Goal: Task Accomplishment & Management: Complete application form

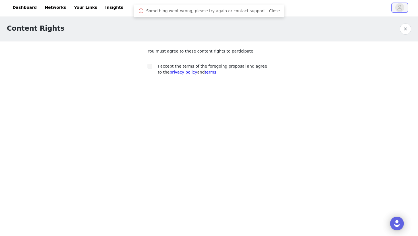
click at [401, 9] on icon "avatar" at bounding box center [399, 7] width 5 height 9
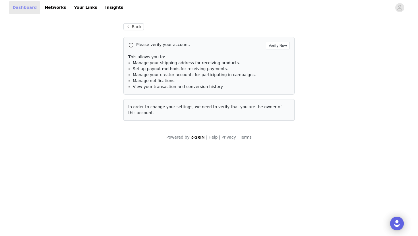
click at [23, 3] on link "Dashboard" at bounding box center [24, 7] width 31 height 13
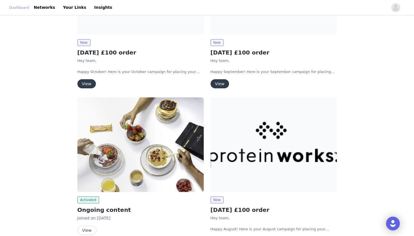
scroll to position [125, 0]
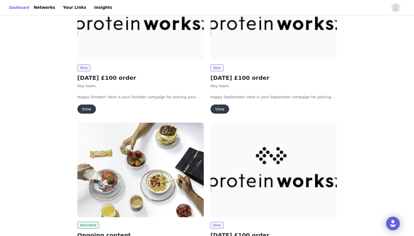
click at [222, 109] on button "View" at bounding box center [219, 109] width 18 height 9
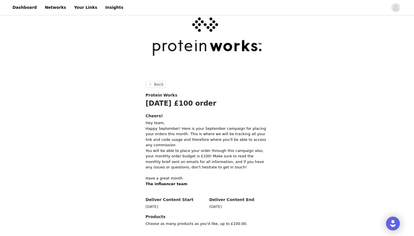
scroll to position [49, 0]
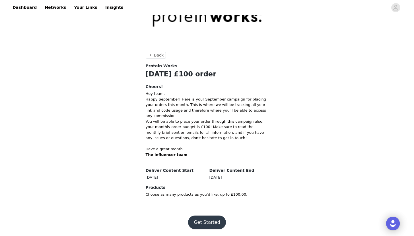
click at [213, 223] on button "Get Started" at bounding box center [207, 223] width 38 height 14
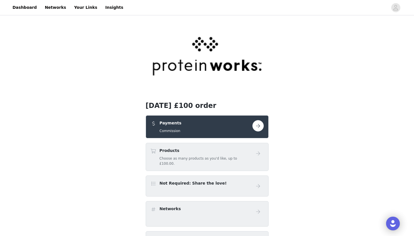
click at [221, 156] on div "Products Choose as many products as you'd like, up to £100.00." at bounding box center [205, 157] width 93 height 18
click at [256, 124] on button "button" at bounding box center [257, 125] width 11 height 11
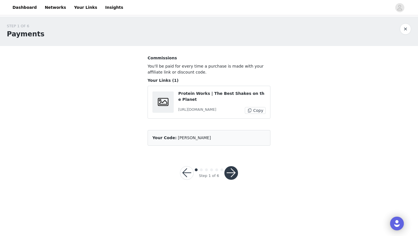
click at [231, 176] on button "button" at bounding box center [231, 173] width 14 height 14
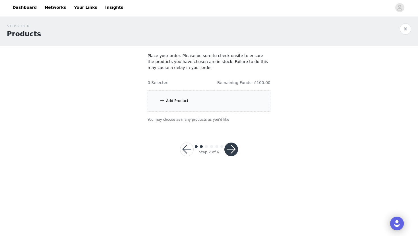
click at [179, 101] on div "Add Product" at bounding box center [177, 101] width 22 height 6
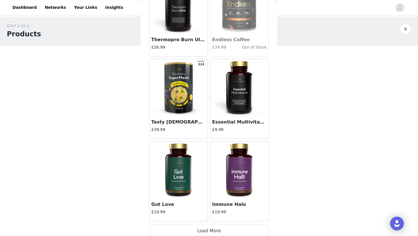
scroll to position [634, 0]
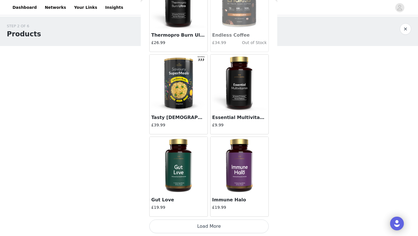
click at [211, 229] on button "Load More" at bounding box center [208, 227] width 119 height 14
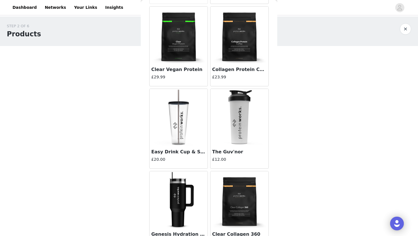
scroll to position [1444, 0]
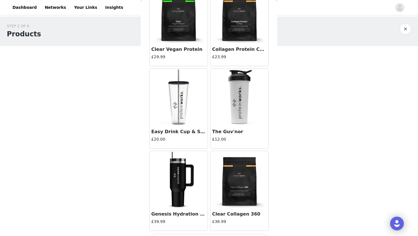
click at [177, 107] on img at bounding box center [178, 97] width 57 height 57
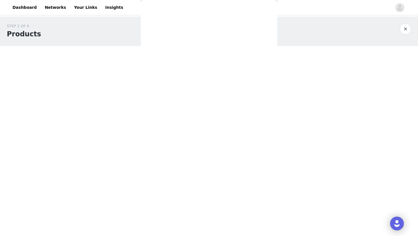
scroll to position [0, 0]
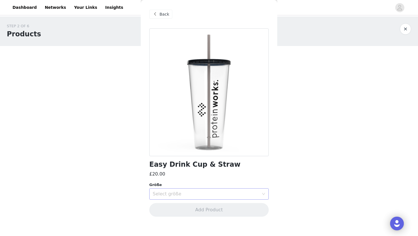
click at [186, 191] on div "Select größe" at bounding box center [206, 194] width 106 height 6
click at [179, 207] on li "1840g" at bounding box center [208, 206] width 119 height 9
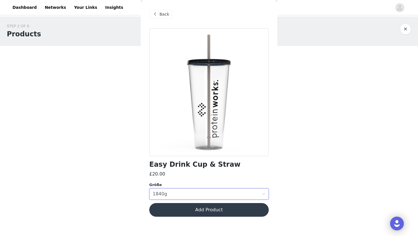
click at [219, 211] on button "Add Product" at bounding box center [208, 210] width 119 height 14
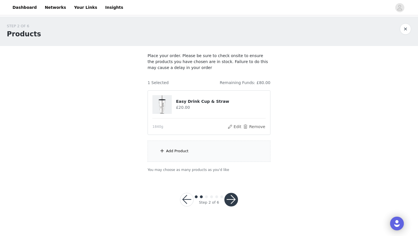
click at [186, 156] on div "Add Product" at bounding box center [209, 151] width 123 height 21
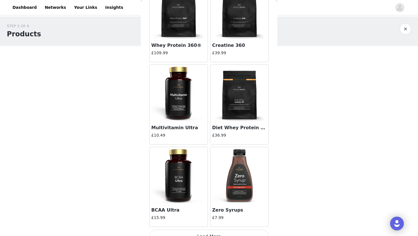
scroll to position [2282, 0]
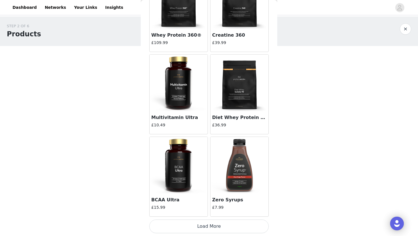
click at [236, 91] on img at bounding box center [239, 83] width 57 height 57
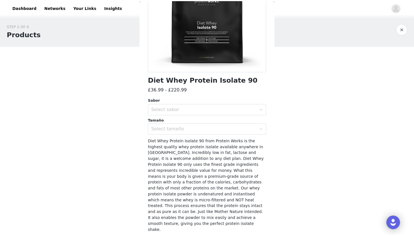
scroll to position [94, 0]
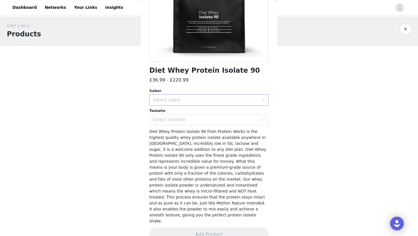
click at [223, 100] on div "Select sabor" at bounding box center [206, 100] width 106 height 6
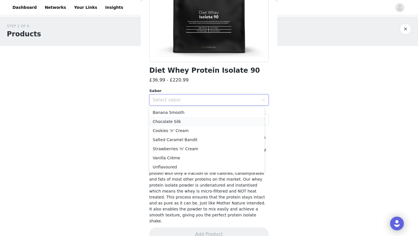
click at [210, 119] on li "Chocolate Silk" at bounding box center [206, 121] width 115 height 9
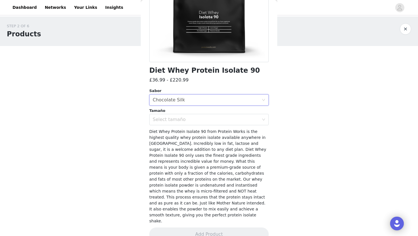
click at [210, 119] on div "Select tamaño" at bounding box center [206, 120] width 106 height 6
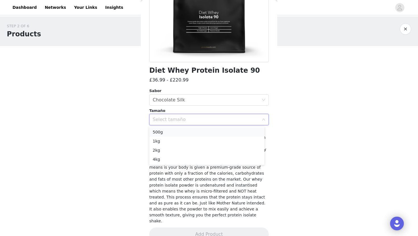
click at [198, 130] on li "500g" at bounding box center [206, 132] width 115 height 9
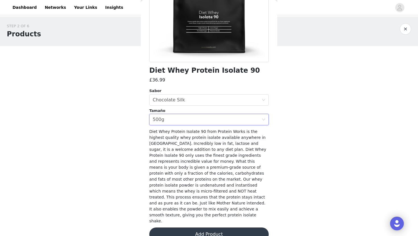
click at [197, 228] on button "Add Product" at bounding box center [208, 235] width 119 height 14
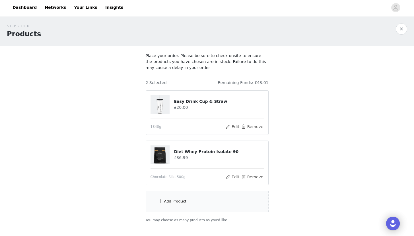
click at [174, 202] on div "Add Product" at bounding box center [175, 202] width 22 height 6
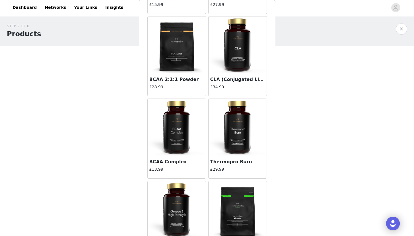
scroll to position [3107, 0]
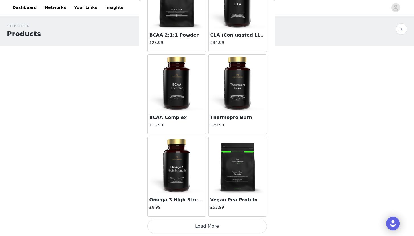
click at [195, 227] on button "Load More" at bounding box center [206, 227] width 119 height 14
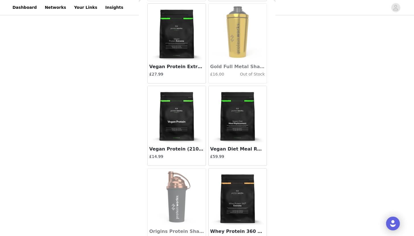
scroll to position [3931, 0]
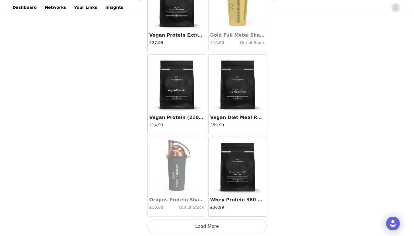
click at [209, 225] on button "Load More" at bounding box center [206, 227] width 119 height 14
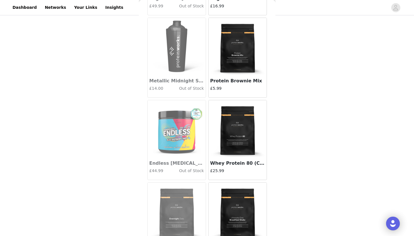
scroll to position [4263, 0]
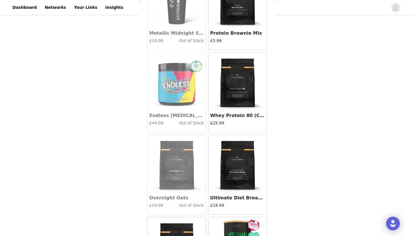
click at [237, 90] on img at bounding box center [237, 81] width 57 height 57
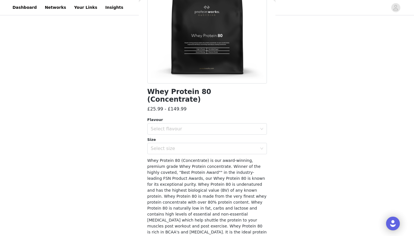
scroll to position [78, 0]
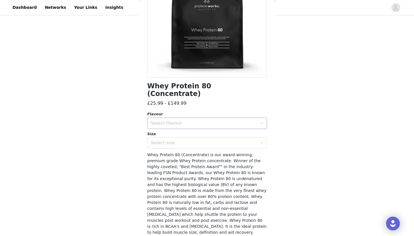
click at [201, 118] on div "Select flavour" at bounding box center [205, 123] width 109 height 11
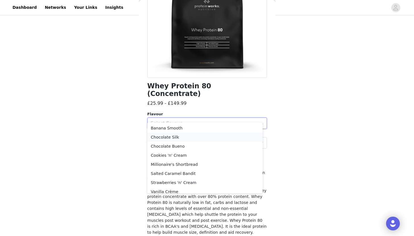
click at [186, 136] on li "Chocolate Silk" at bounding box center [204, 137] width 115 height 9
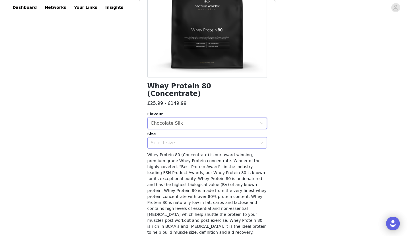
click at [197, 138] on div "Select size" at bounding box center [205, 143] width 109 height 11
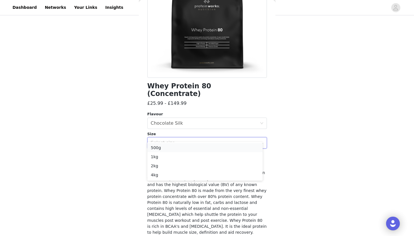
click at [182, 149] on li "500g" at bounding box center [204, 147] width 115 height 9
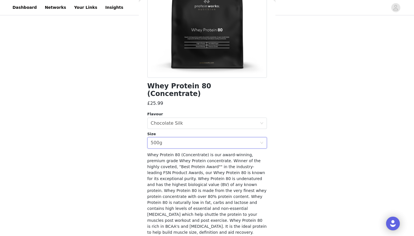
scroll to position [94, 0]
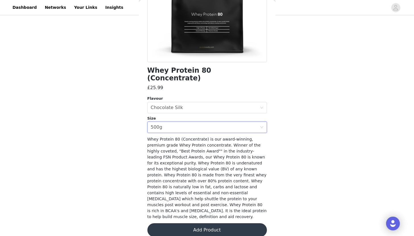
click at [206, 224] on button "Add Product" at bounding box center [206, 230] width 119 height 14
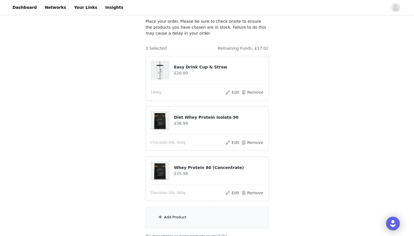
click at [181, 217] on div "Add Product" at bounding box center [175, 218] width 22 height 6
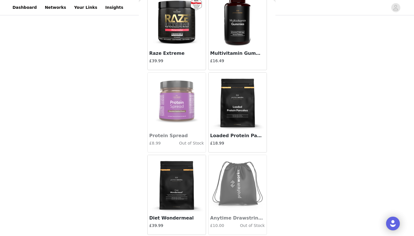
scroll to position [0, 0]
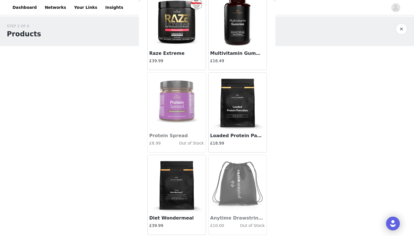
click at [400, 26] on button "button" at bounding box center [400, 28] width 11 height 11
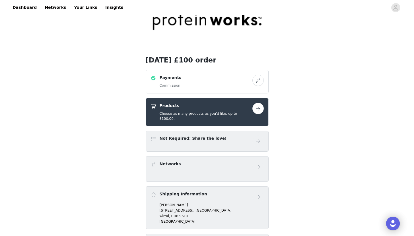
scroll to position [75, 0]
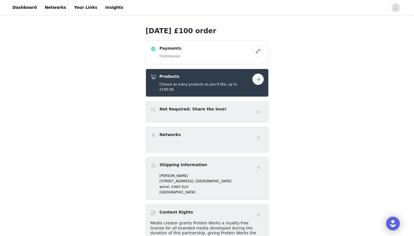
click at [257, 79] on button "button" at bounding box center [257, 79] width 11 height 11
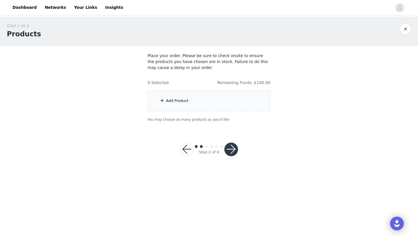
click at [175, 99] on div "Add Product" at bounding box center [177, 101] width 22 height 6
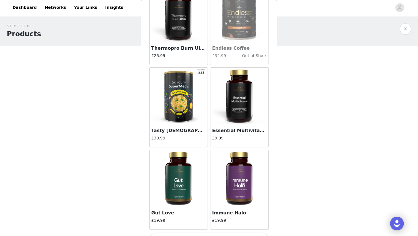
scroll to position [634, 0]
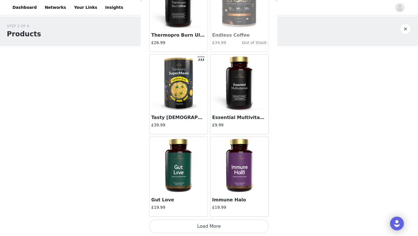
click at [204, 231] on button "Load More" at bounding box center [208, 227] width 119 height 14
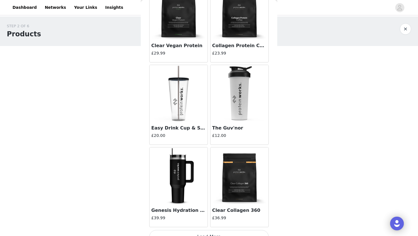
scroll to position [1458, 0]
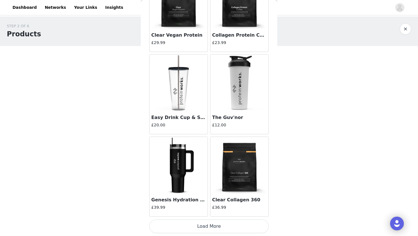
click at [172, 86] on img at bounding box center [178, 83] width 57 height 57
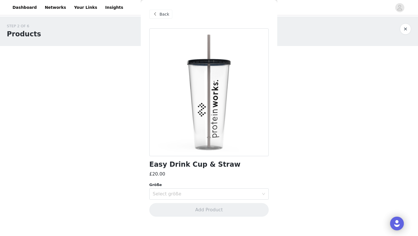
scroll to position [0, 0]
click at [179, 192] on div "Select größe" at bounding box center [206, 194] width 106 height 6
click at [178, 205] on li "1840g" at bounding box center [208, 206] width 119 height 9
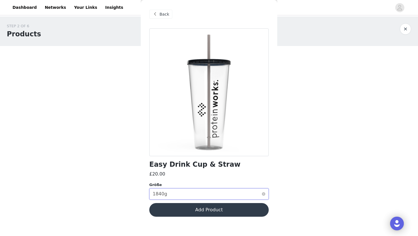
click at [184, 194] on div "Select größe 1840g" at bounding box center [207, 194] width 109 height 11
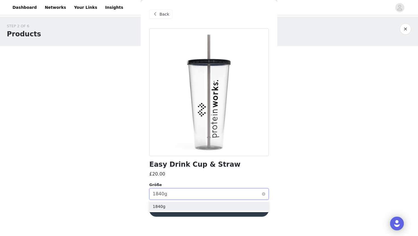
click at [184, 194] on div "Select größe 1840g" at bounding box center [207, 194] width 109 height 11
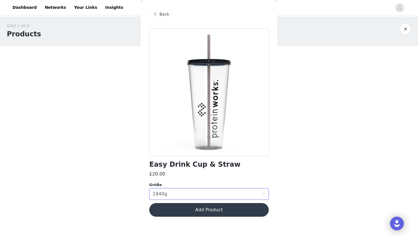
click at [210, 209] on button "Add Product" at bounding box center [208, 210] width 119 height 14
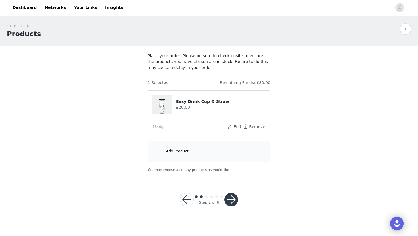
click at [175, 154] on div "Add Product" at bounding box center [209, 151] width 123 height 21
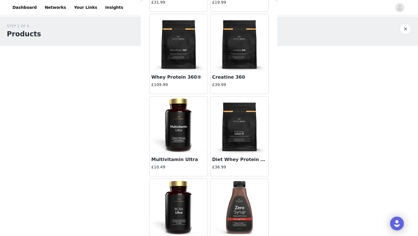
scroll to position [2282, 0]
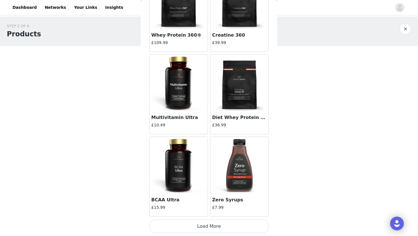
click at [212, 225] on button "Load More" at bounding box center [208, 227] width 119 height 14
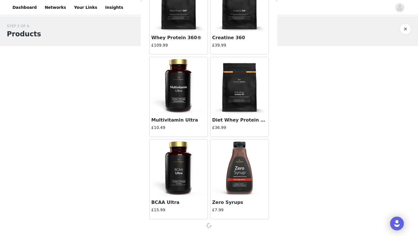
scroll to position [2280, 0]
click at [212, 225] on div at bounding box center [208, 225] width 119 height 7
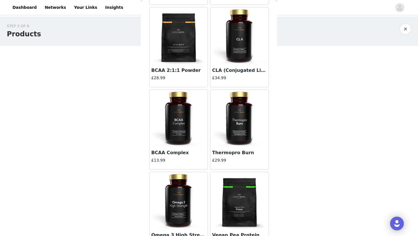
scroll to position [3107, 0]
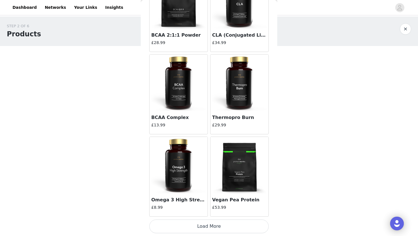
click at [209, 233] on button "Load More" at bounding box center [208, 227] width 119 height 14
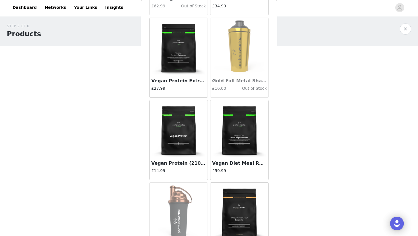
scroll to position [3931, 0]
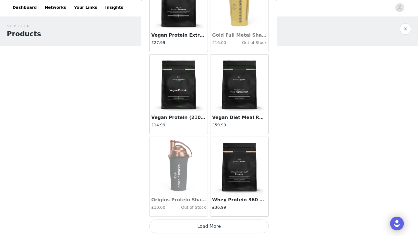
click at [210, 226] on button "Load More" at bounding box center [208, 227] width 119 height 14
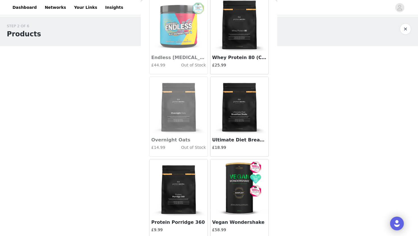
scroll to position [4325, 0]
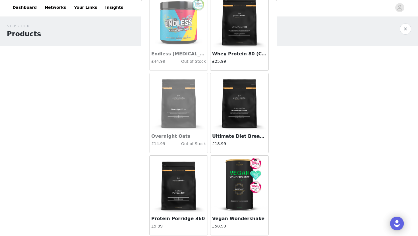
click at [233, 18] on img at bounding box center [239, 19] width 57 height 57
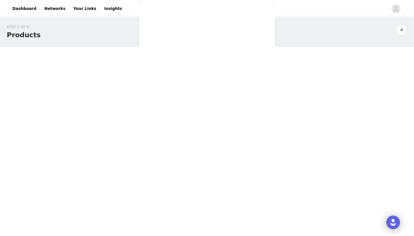
scroll to position [94, 0]
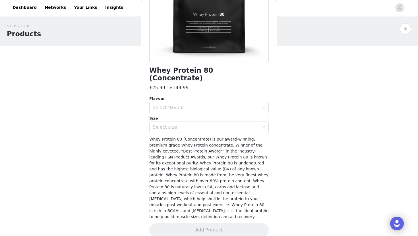
click at [209, 106] on div "Flavour Select flavour Size Select size" at bounding box center [208, 114] width 119 height 37
click at [201, 105] on div "Select flavour" at bounding box center [206, 108] width 106 height 6
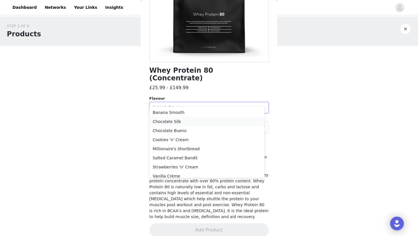
click at [188, 122] on li "Chocolate Silk" at bounding box center [206, 121] width 115 height 9
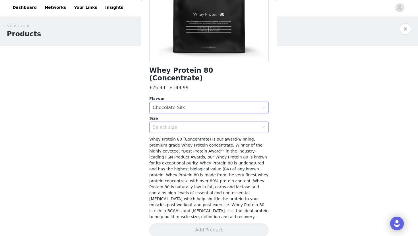
click at [199, 125] on div "Select size" at bounding box center [206, 128] width 106 height 6
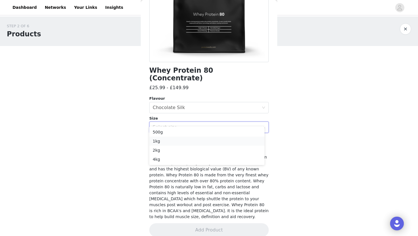
click at [185, 140] on li "1kg" at bounding box center [206, 141] width 115 height 9
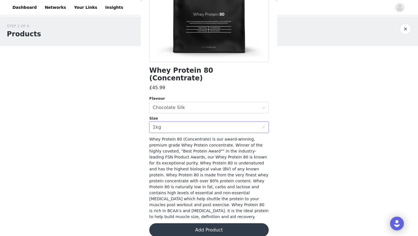
click at [203, 223] on button "Add Product" at bounding box center [208, 230] width 119 height 14
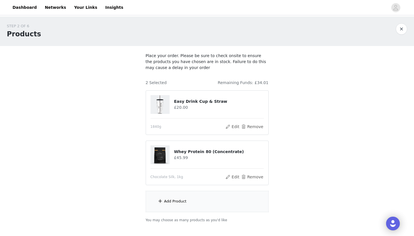
click at [176, 204] on div "Add Product" at bounding box center [175, 202] width 22 height 6
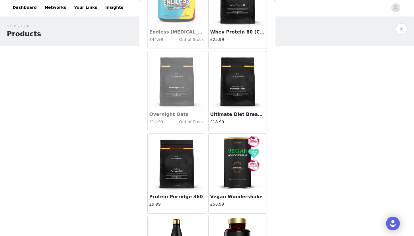
scroll to position [4326, 0]
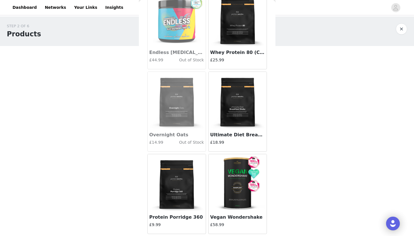
click at [241, 23] on img at bounding box center [237, 17] width 57 height 57
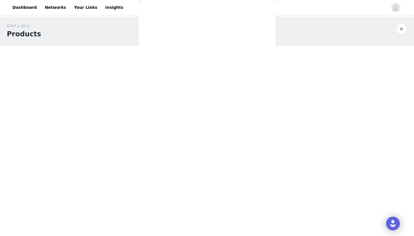
scroll to position [94, 0]
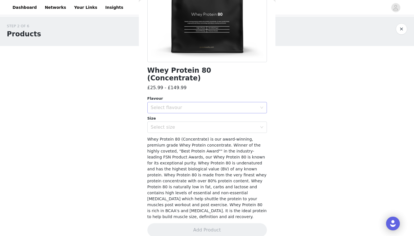
click at [234, 105] on div "Select flavour" at bounding box center [204, 108] width 106 height 6
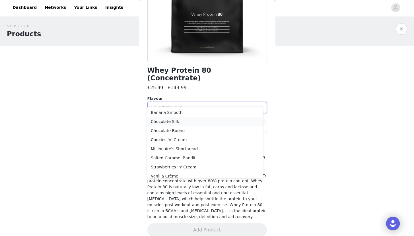
click at [215, 119] on li "Chocolate Silk" at bounding box center [204, 121] width 115 height 9
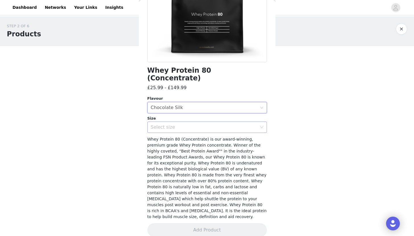
click at [207, 125] on div "Select size" at bounding box center [204, 128] width 106 height 6
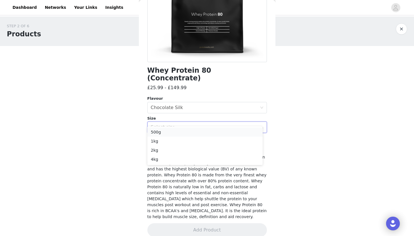
click at [198, 132] on li "500g" at bounding box center [204, 132] width 115 height 9
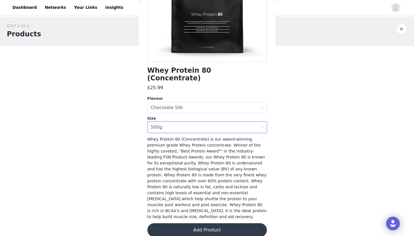
click at [199, 224] on button "Add Product" at bounding box center [206, 230] width 119 height 14
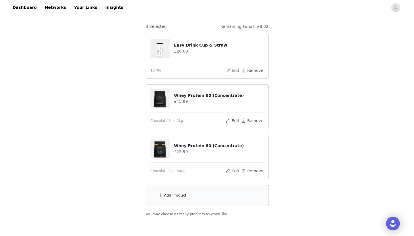
scroll to position [85, 0]
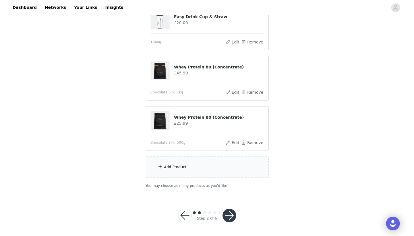
click at [231, 214] on button "button" at bounding box center [229, 216] width 14 height 14
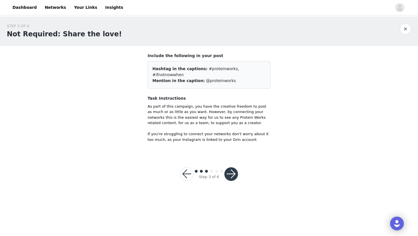
click at [237, 167] on button "button" at bounding box center [231, 174] width 14 height 14
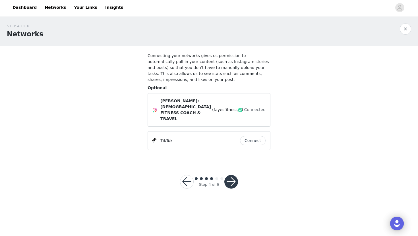
click at [229, 175] on button "button" at bounding box center [231, 182] width 14 height 14
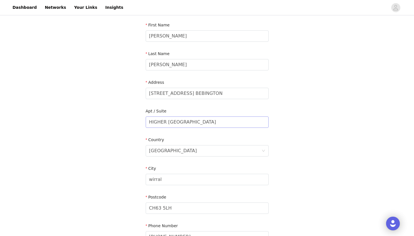
scroll to position [123, 0]
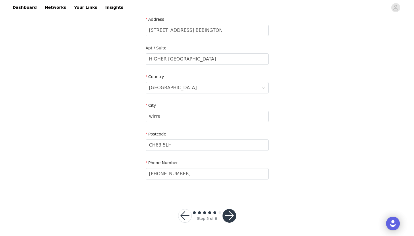
click at [231, 215] on button "button" at bounding box center [229, 216] width 14 height 14
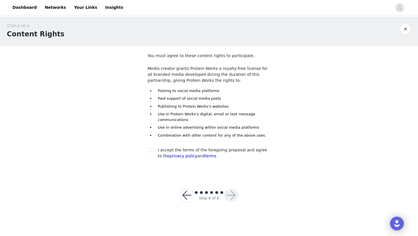
click at [162, 150] on span "I accept the terms of the foregoing proposal and agree to the privacy policy an…" at bounding box center [212, 153] width 109 height 11
click at [149, 149] on input "checkbox" at bounding box center [150, 150] width 4 height 4
checkbox input "true"
click at [234, 196] on button "button" at bounding box center [231, 196] width 14 height 14
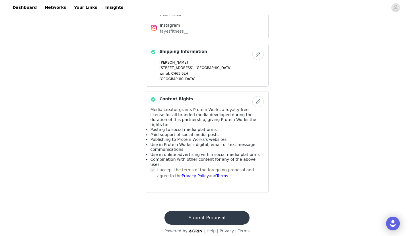
click at [219, 215] on button "Submit Proposal" at bounding box center [206, 218] width 85 height 14
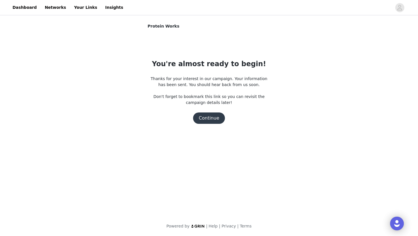
click at [213, 119] on button "Continue" at bounding box center [209, 118] width 32 height 11
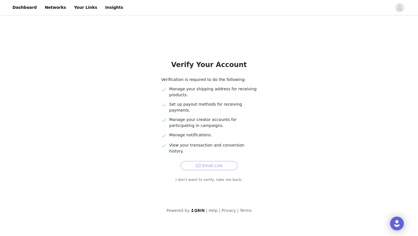
click at [214, 161] on button "Email Link" at bounding box center [209, 165] width 57 height 9
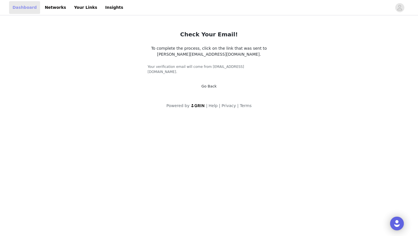
click at [27, 11] on link "Dashboard" at bounding box center [24, 7] width 31 height 13
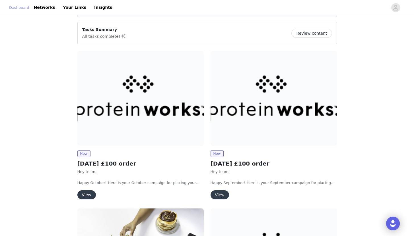
scroll to position [66, 0]
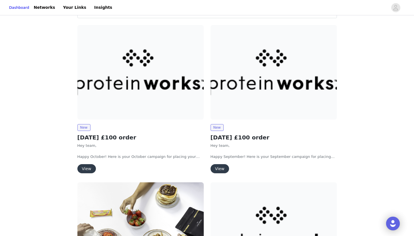
click at [218, 171] on button "View" at bounding box center [219, 168] width 18 height 9
